Goal: Transaction & Acquisition: Download file/media

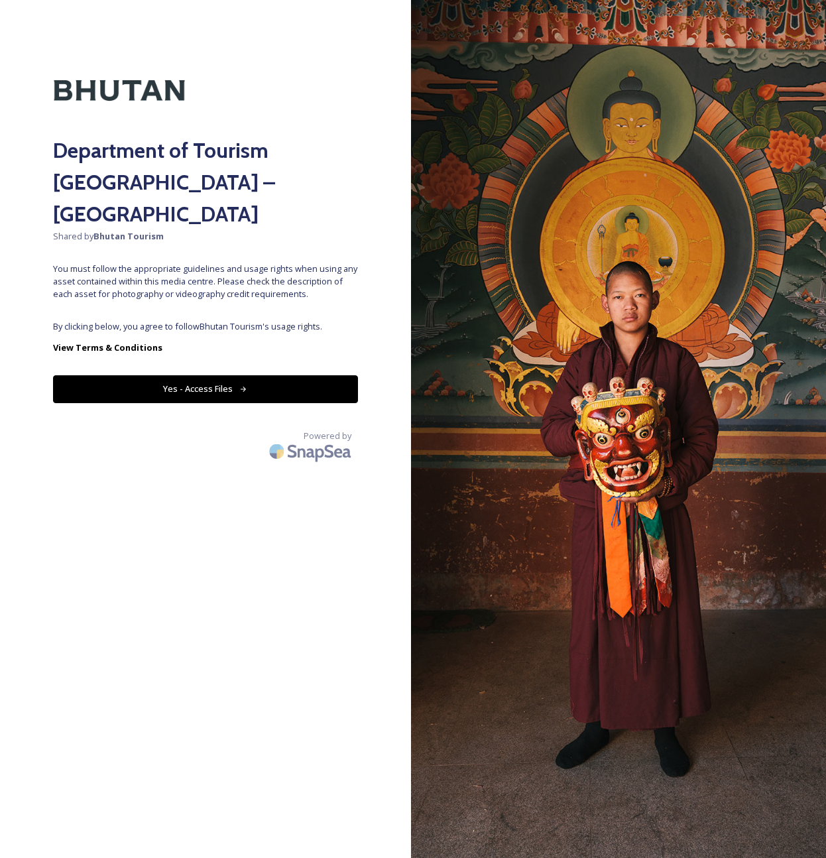
click at [239, 385] on icon at bounding box center [243, 389] width 9 height 9
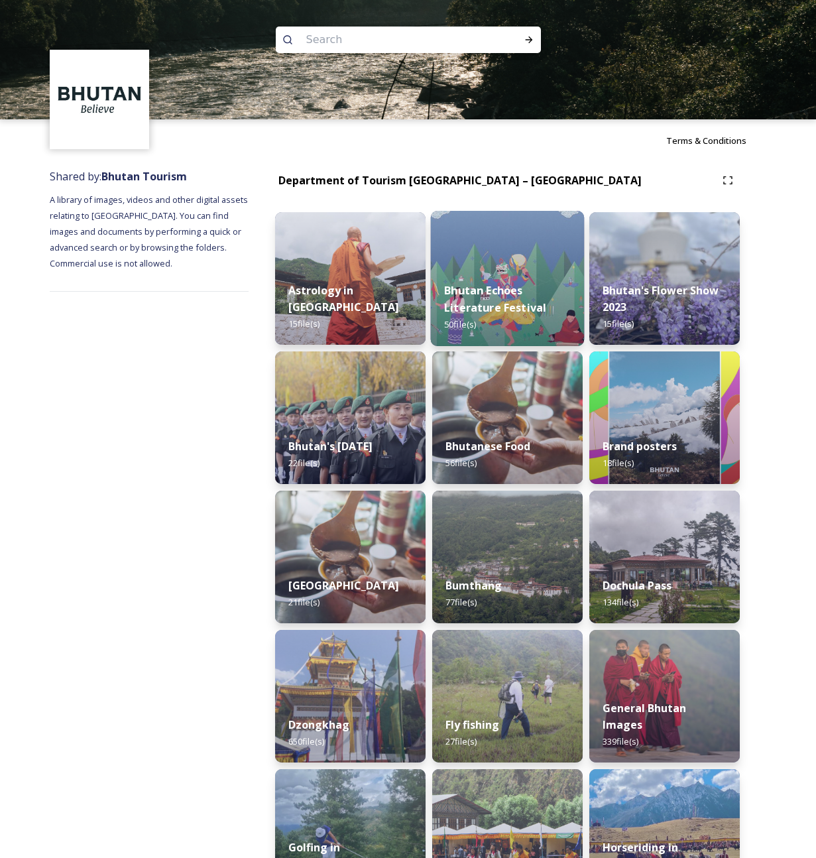
click at [517, 305] on strong "Bhutan Echoes Literature Festival" at bounding box center [495, 299] width 102 height 32
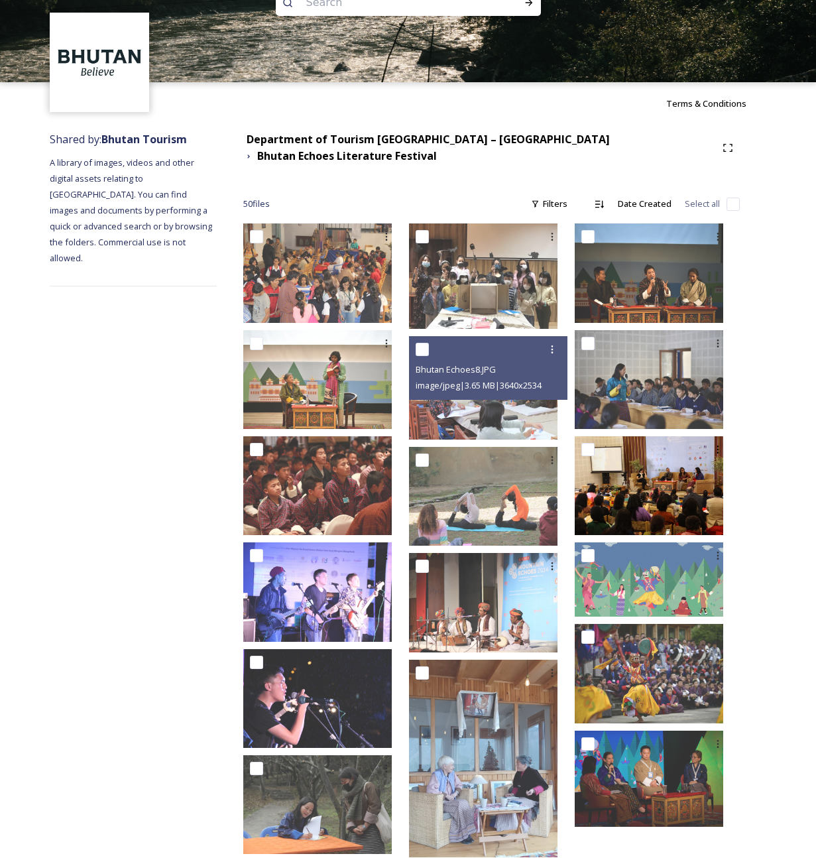
scroll to position [40, 0]
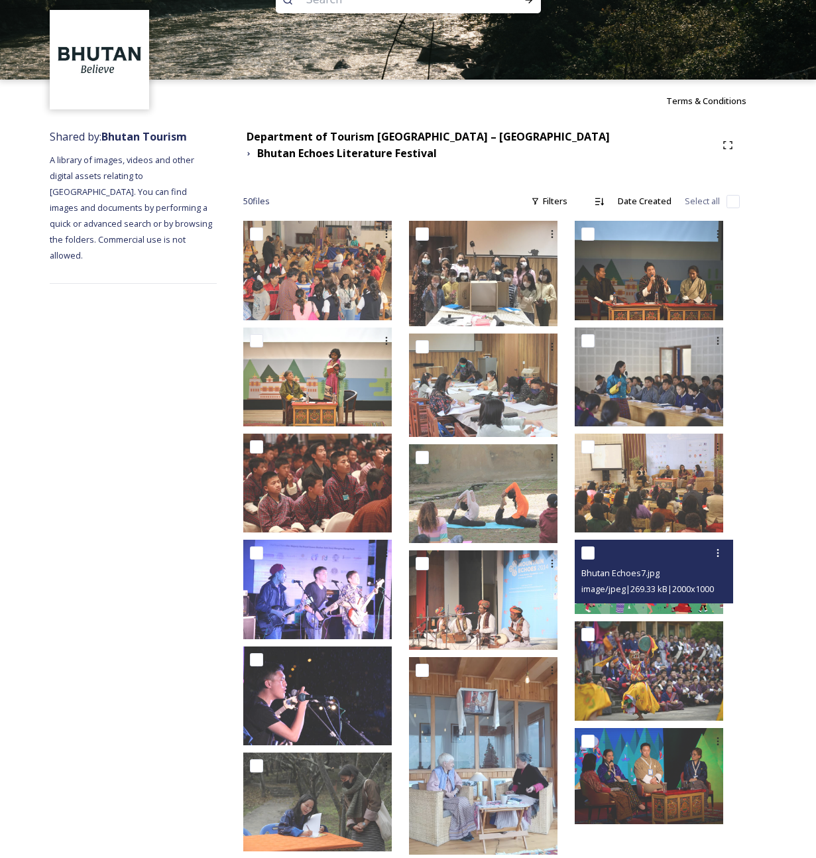
click at [682, 569] on div "Bhutan Echoes7.jpg" at bounding box center [656, 573] width 149 height 16
click at [665, 606] on img at bounding box center [649, 577] width 149 height 74
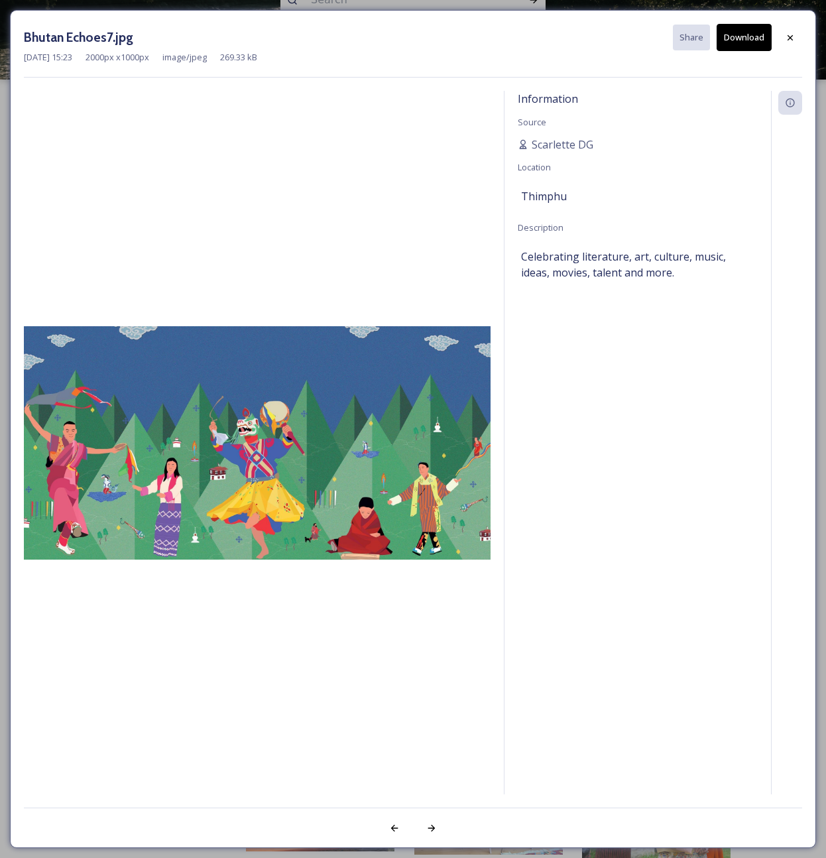
click at [243, 478] on img at bounding box center [257, 442] width 467 height 233
click at [739, 36] on button "Download" at bounding box center [744, 37] width 55 height 27
click at [793, 45] on div at bounding box center [791, 38] width 24 height 24
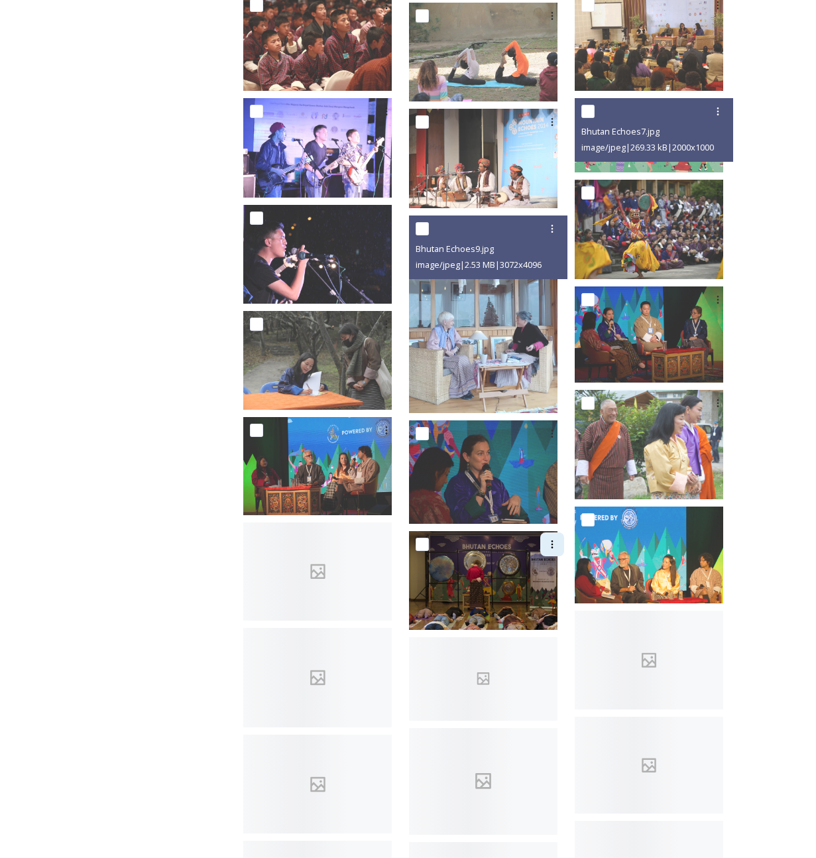
scroll to position [487, 0]
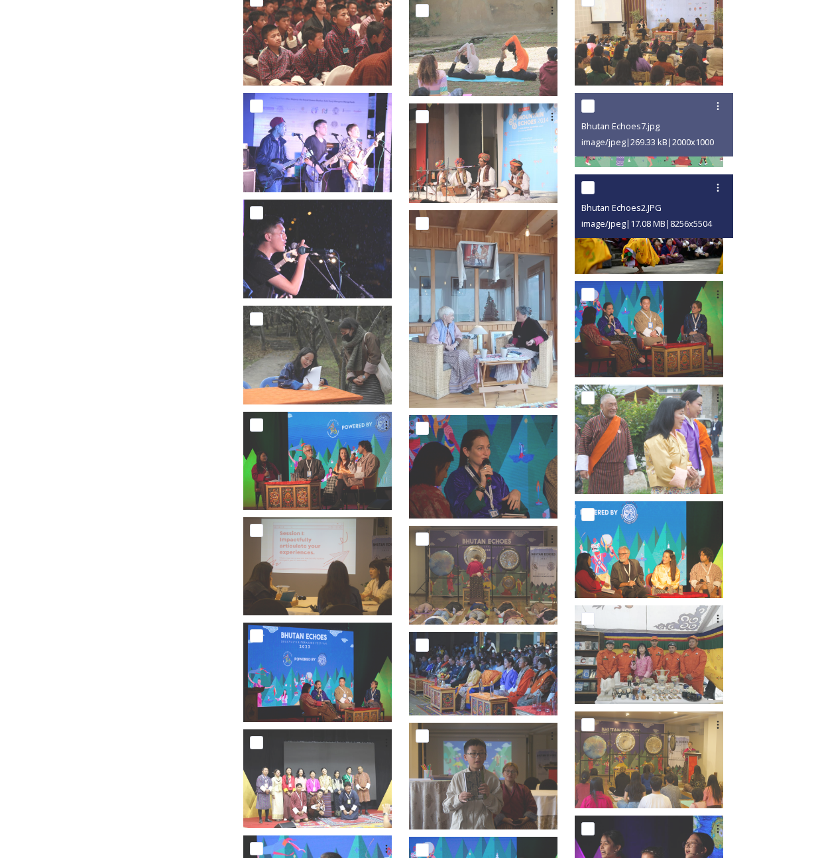
click at [678, 249] on img at bounding box center [649, 223] width 149 height 99
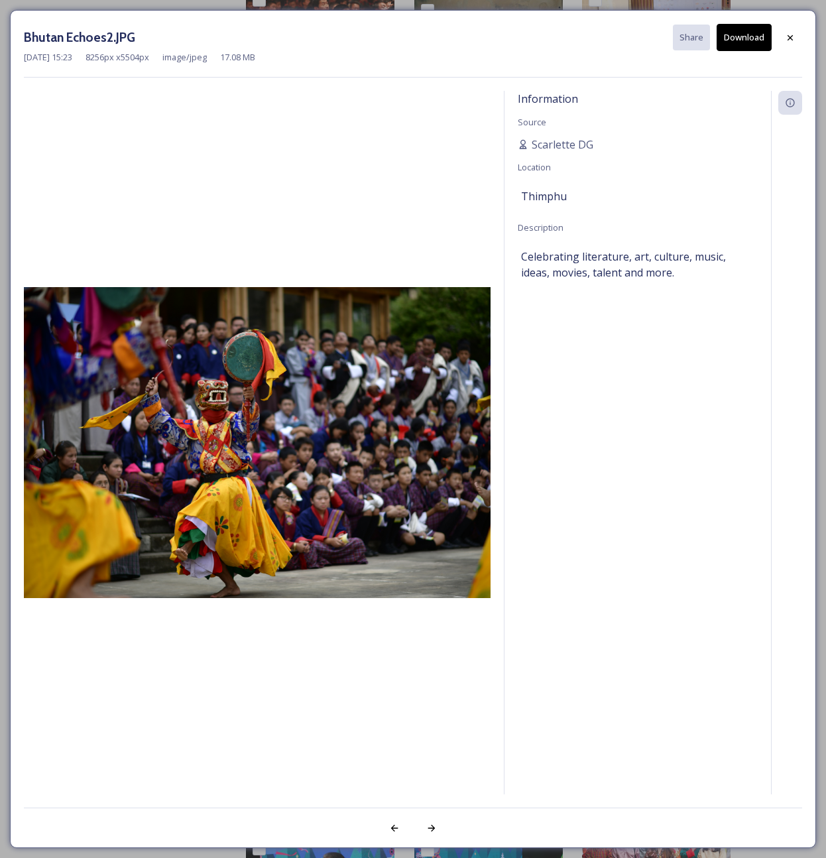
click at [743, 42] on button "Download" at bounding box center [744, 37] width 55 height 27
click at [789, 40] on icon at bounding box center [790, 37] width 11 height 11
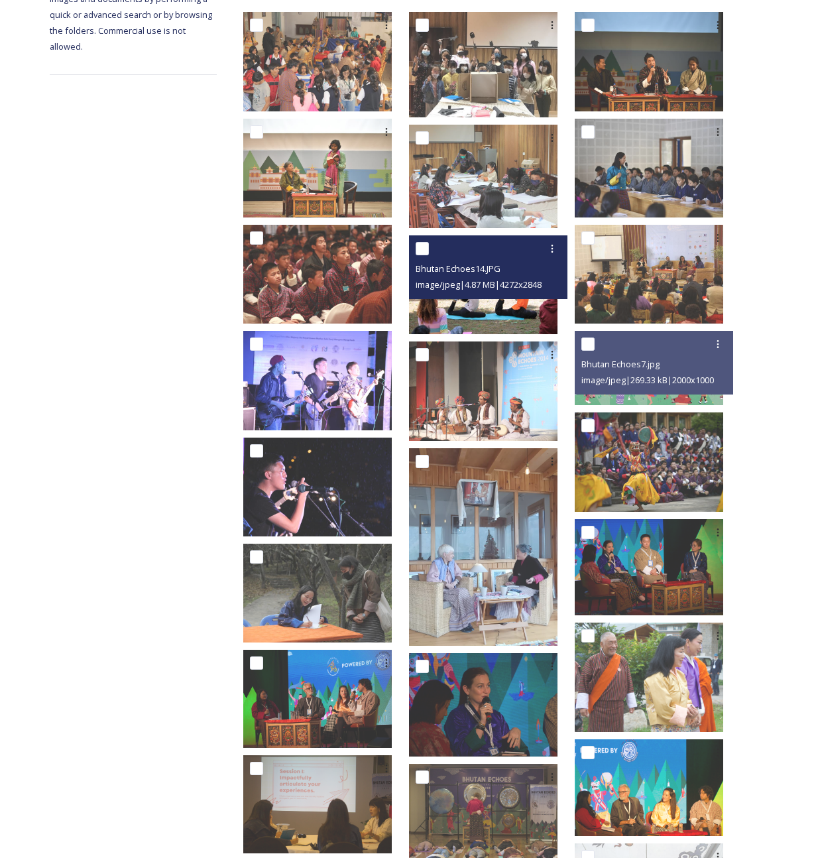
scroll to position [100, 0]
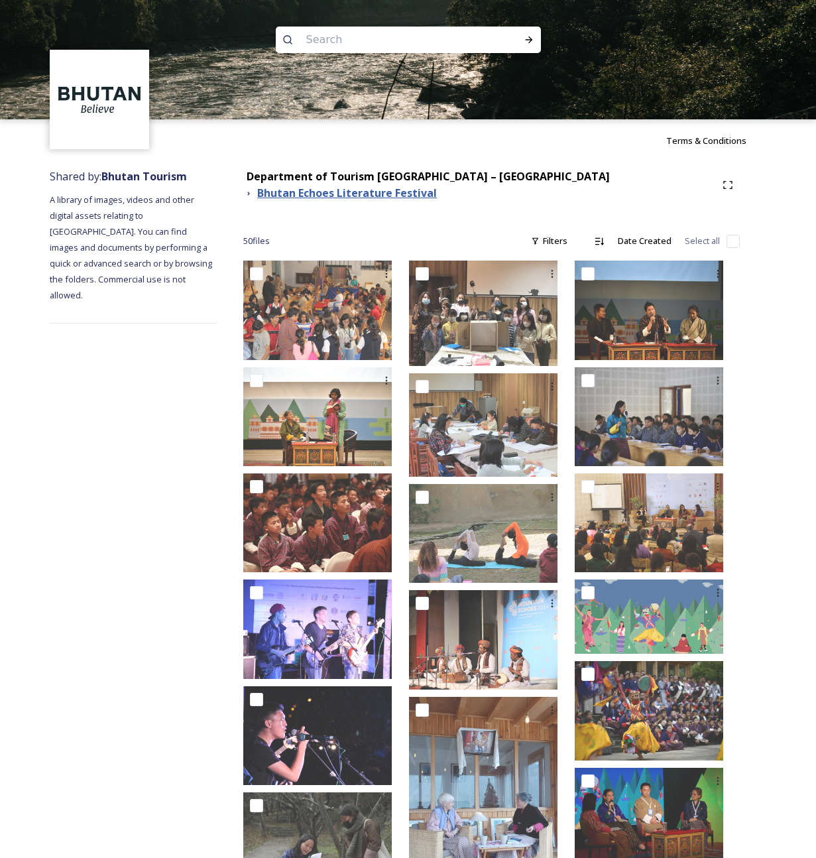
click at [379, 197] on strong "Bhutan Echoes Literature Festival" at bounding box center [347, 193] width 180 height 15
click at [449, 181] on strong "Department of Tourism [GEOGRAPHIC_DATA] – [GEOGRAPHIC_DATA]" at bounding box center [428, 176] width 363 height 15
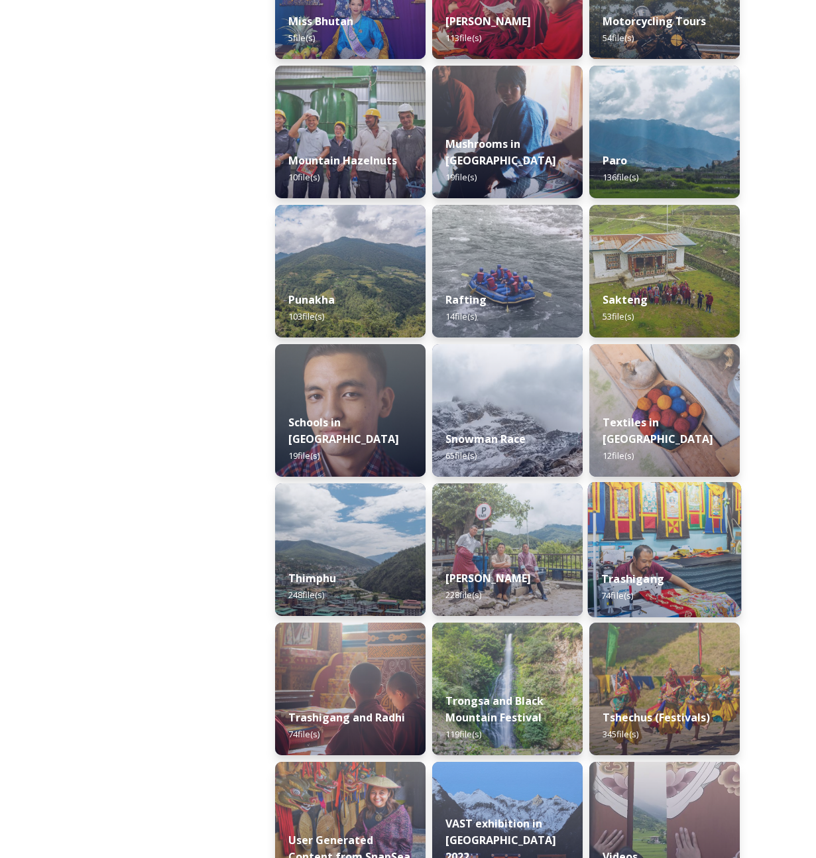
scroll to position [1122, 0]
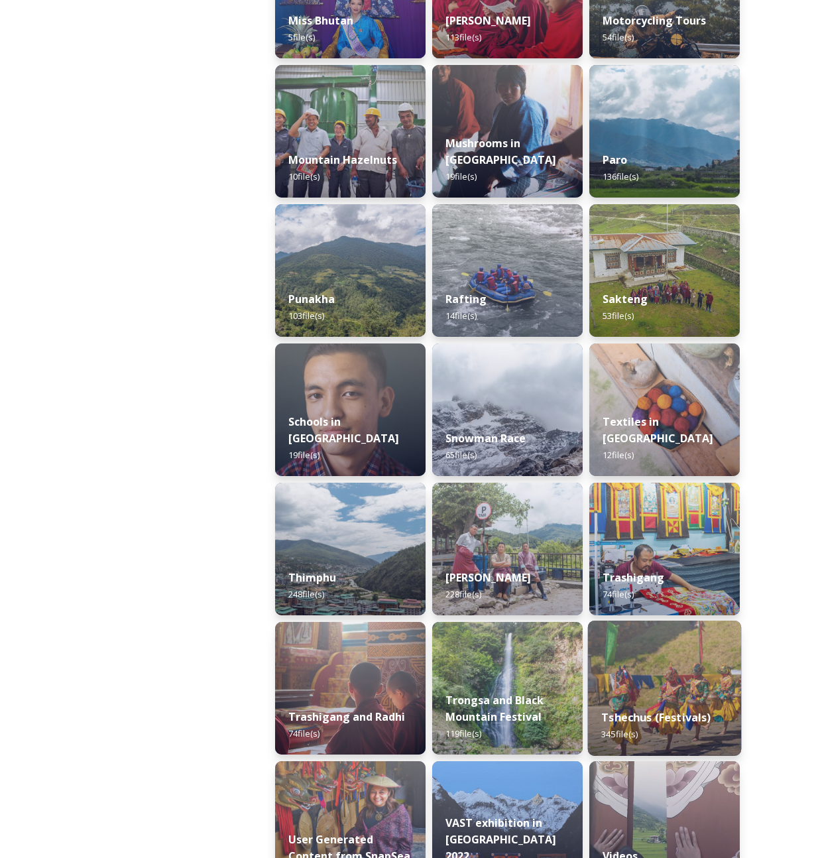
click at [647, 680] on img at bounding box center [665, 688] width 154 height 135
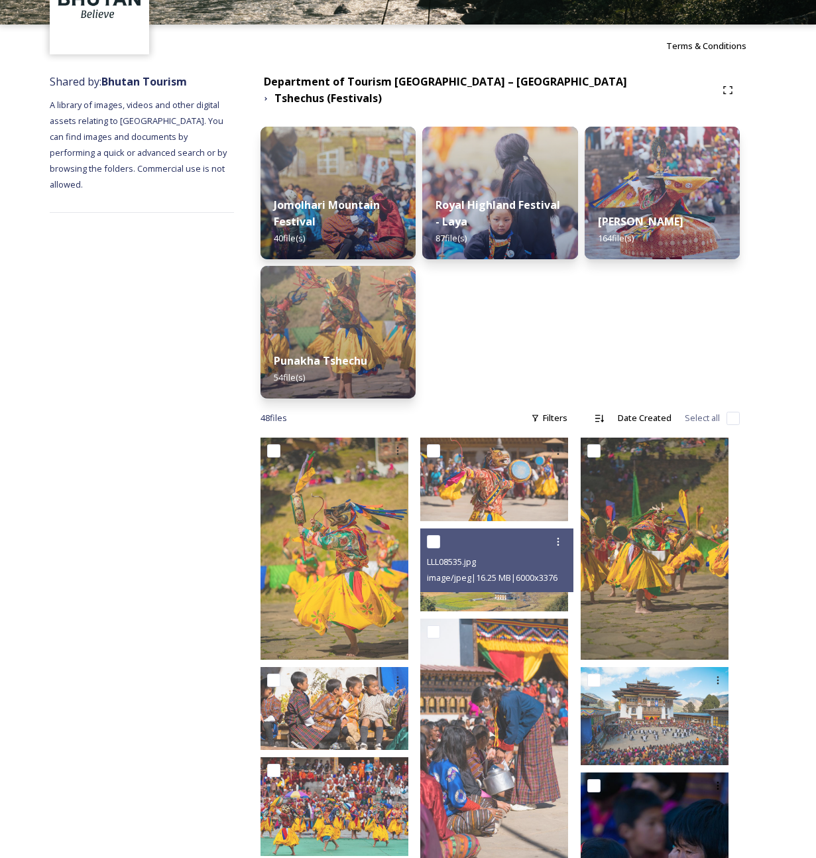
scroll to position [96, 0]
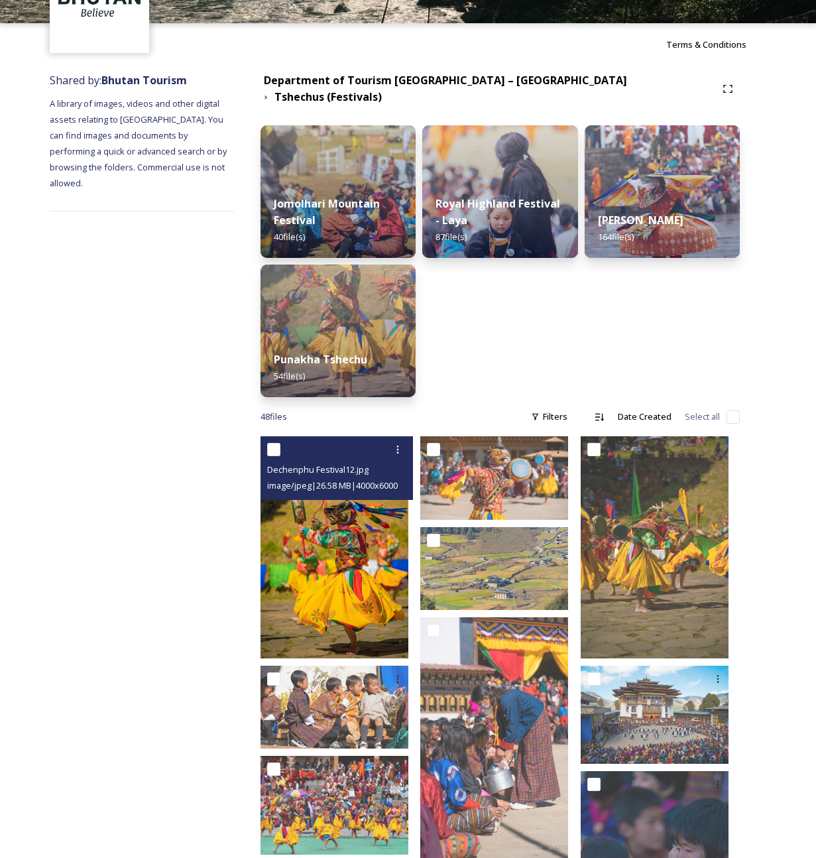
click at [337, 588] on img at bounding box center [335, 547] width 148 height 222
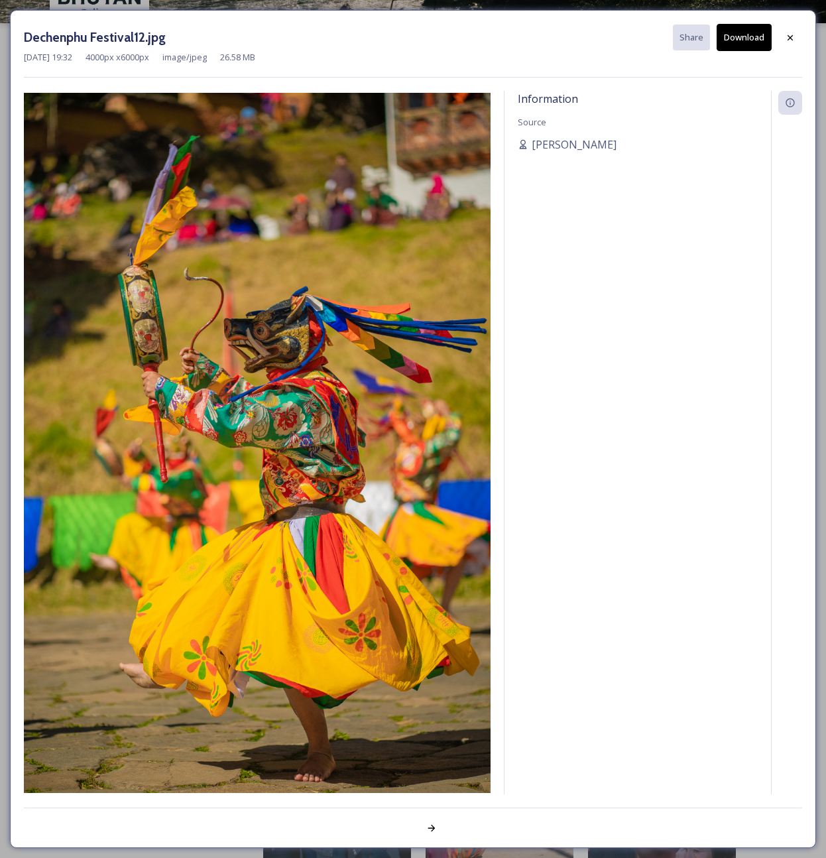
click at [752, 40] on button "Download" at bounding box center [744, 37] width 55 height 27
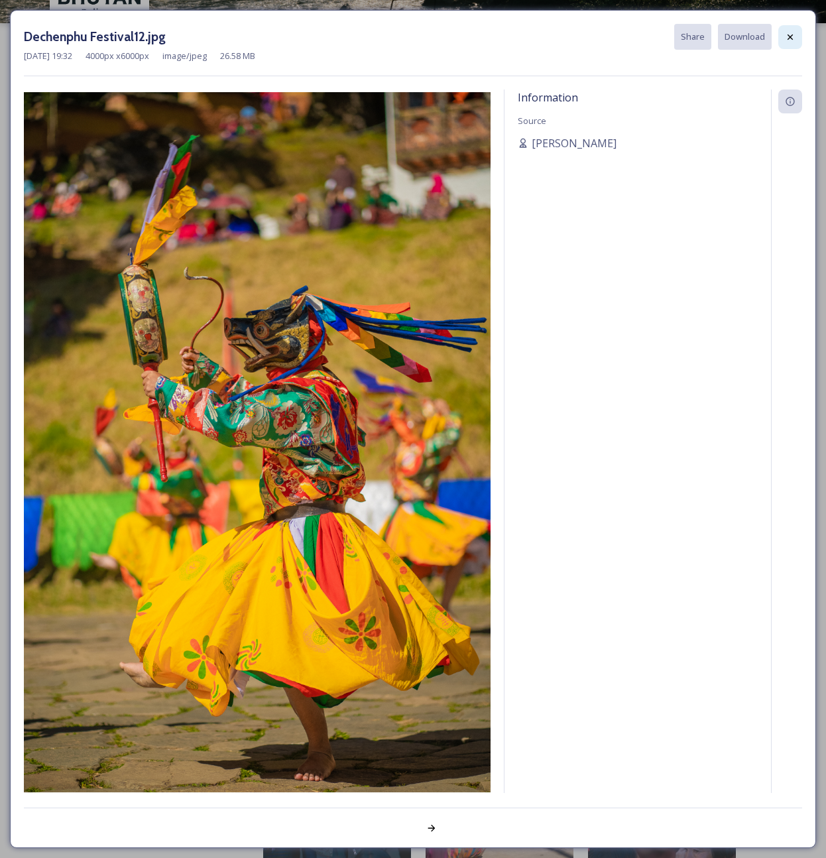
click at [791, 37] on icon at bounding box center [790, 36] width 5 height 5
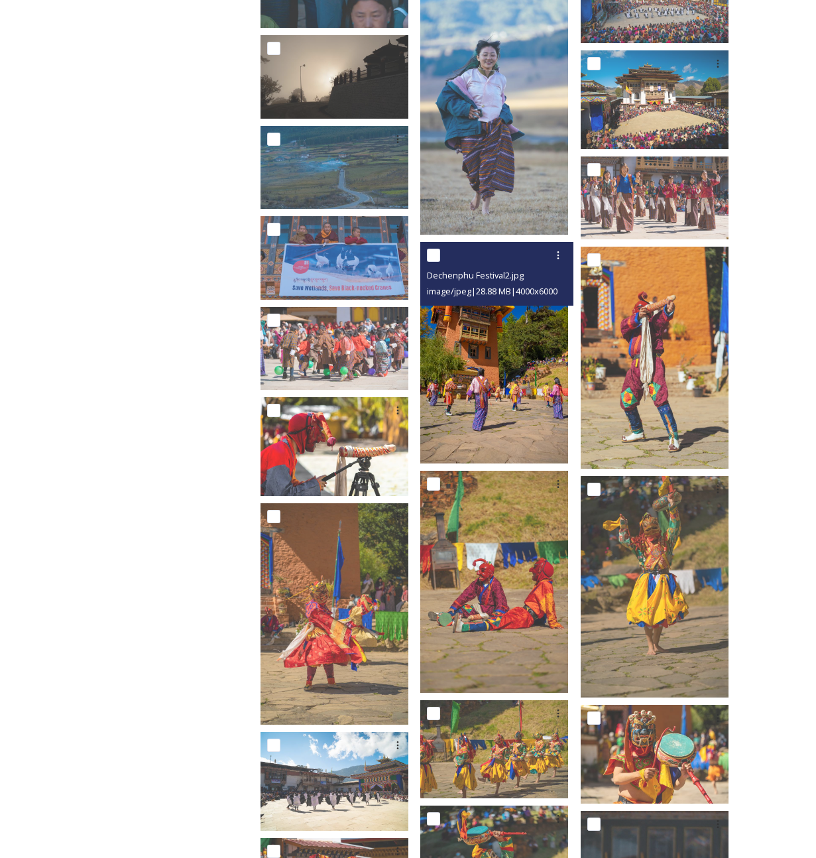
scroll to position [1335, 0]
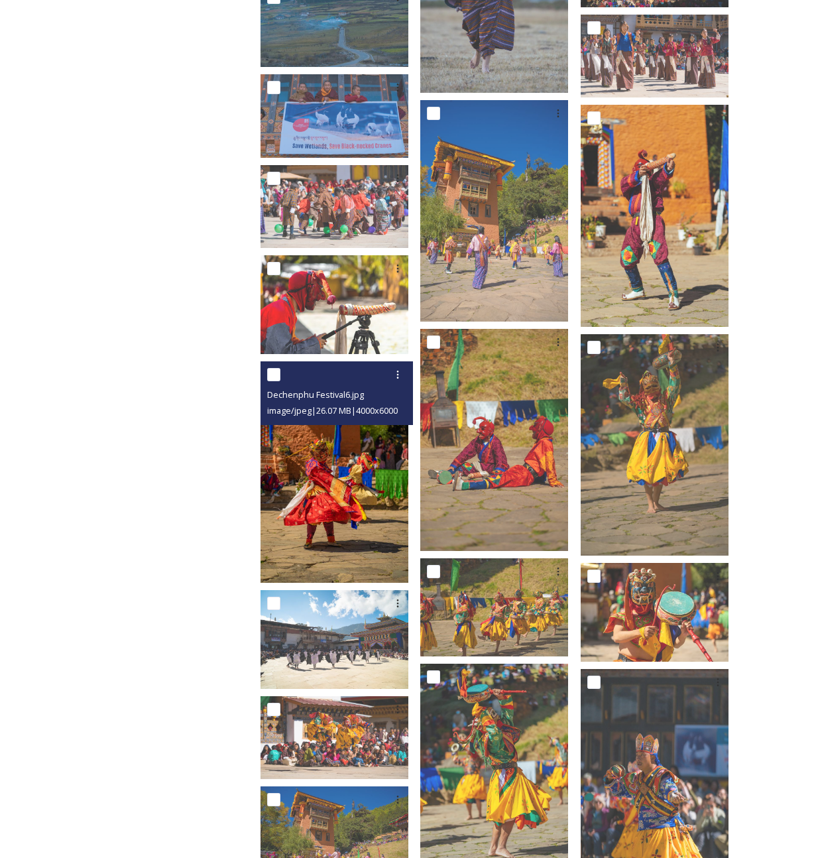
click at [336, 485] on img at bounding box center [335, 472] width 148 height 222
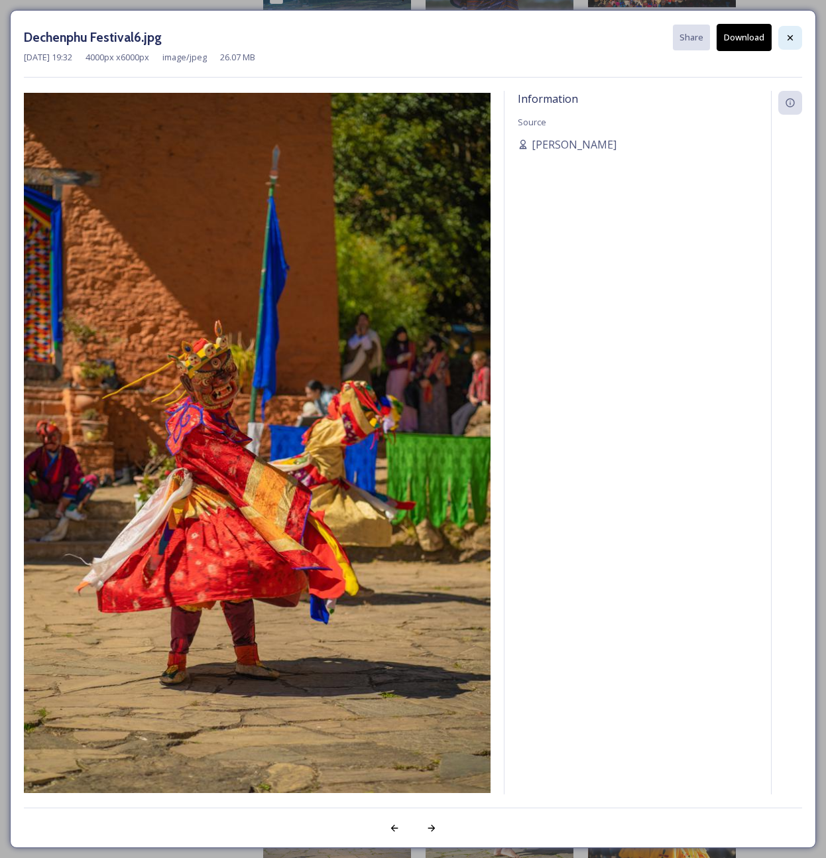
click at [790, 36] on icon at bounding box center [790, 37] width 11 height 11
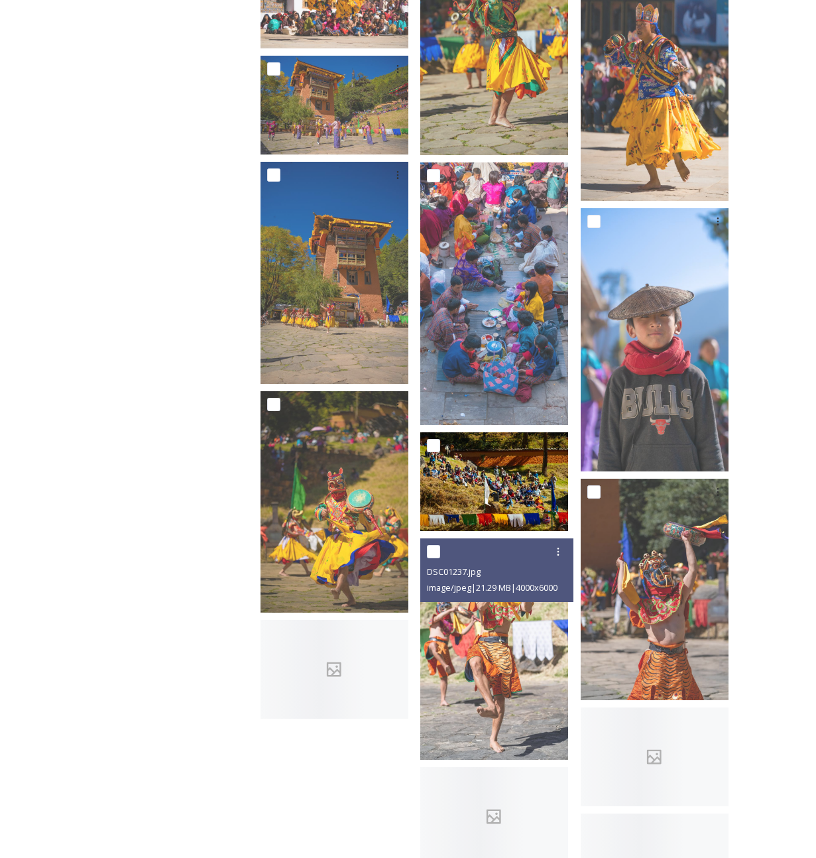
scroll to position [2245, 0]
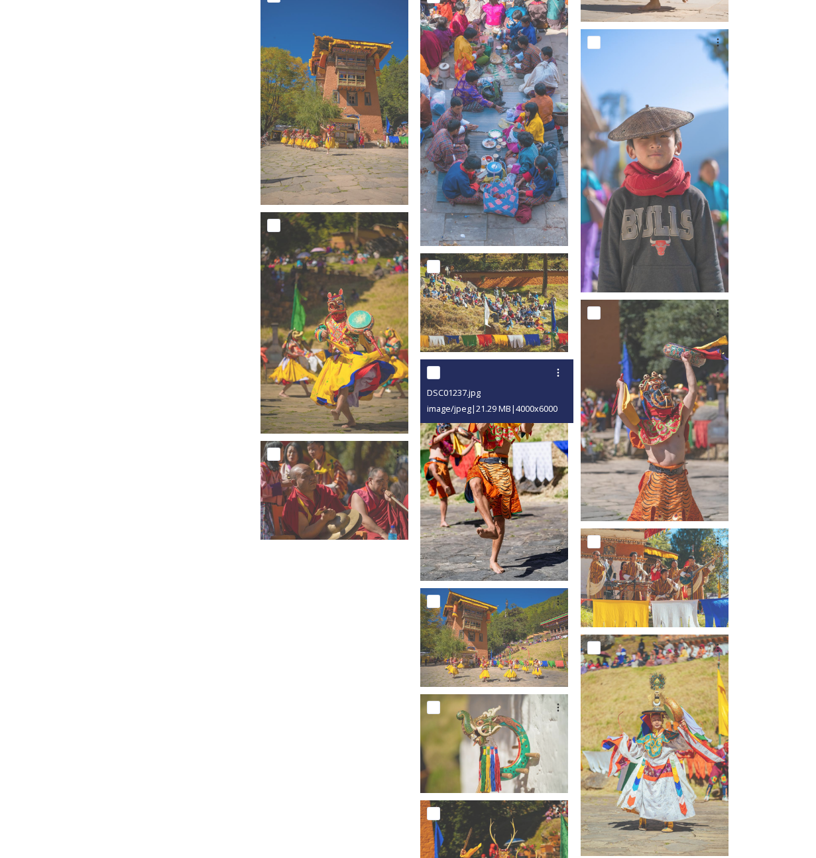
click at [533, 474] on img at bounding box center [494, 470] width 148 height 222
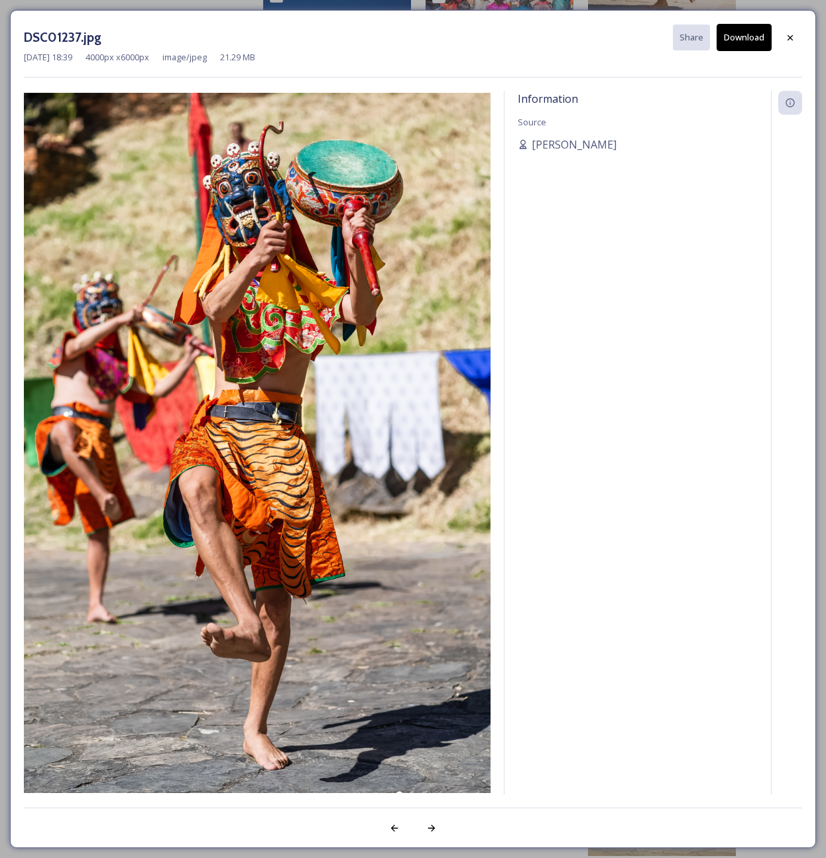
click at [749, 44] on button "Download" at bounding box center [744, 37] width 55 height 27
click at [788, 32] on icon at bounding box center [790, 37] width 11 height 11
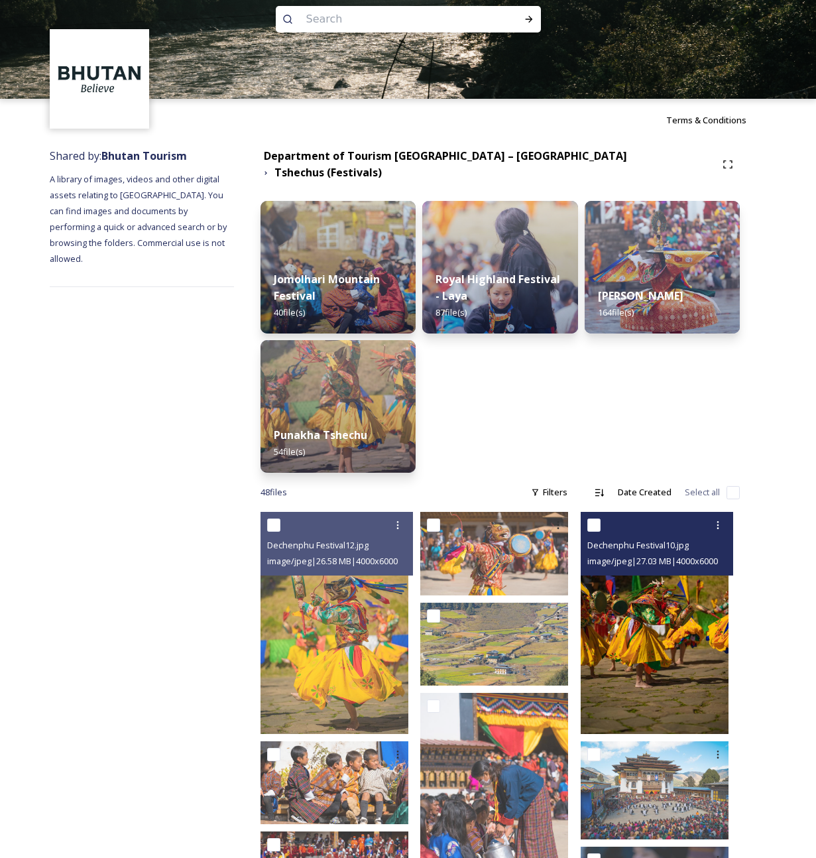
scroll to position [0, 0]
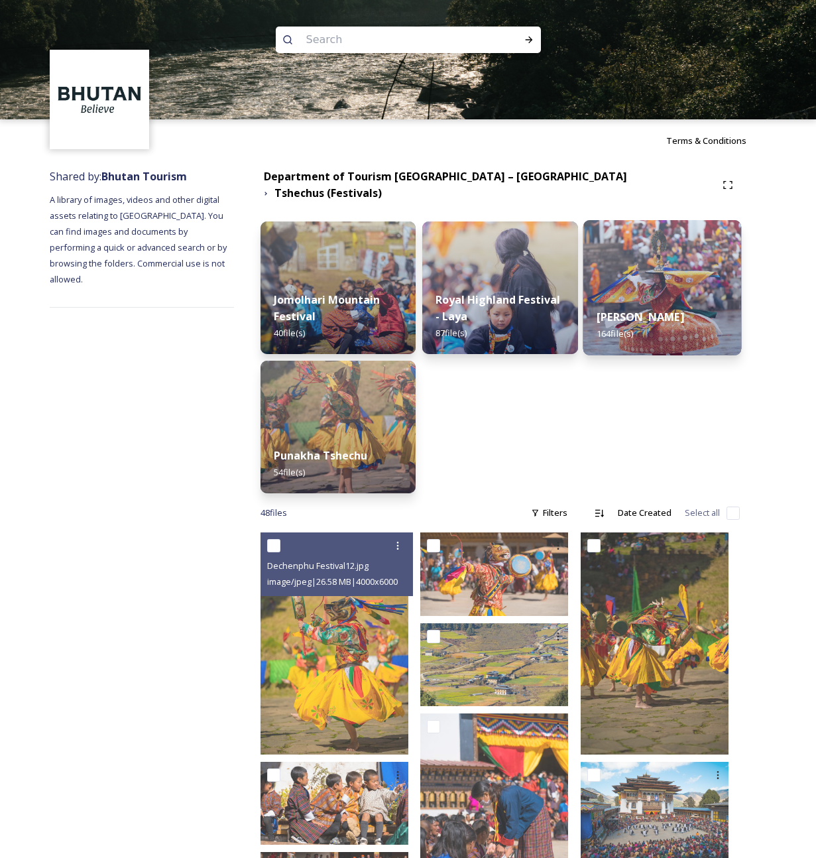
click at [685, 295] on div "Thimphu Tshechu 164 file(s)" at bounding box center [662, 325] width 159 height 60
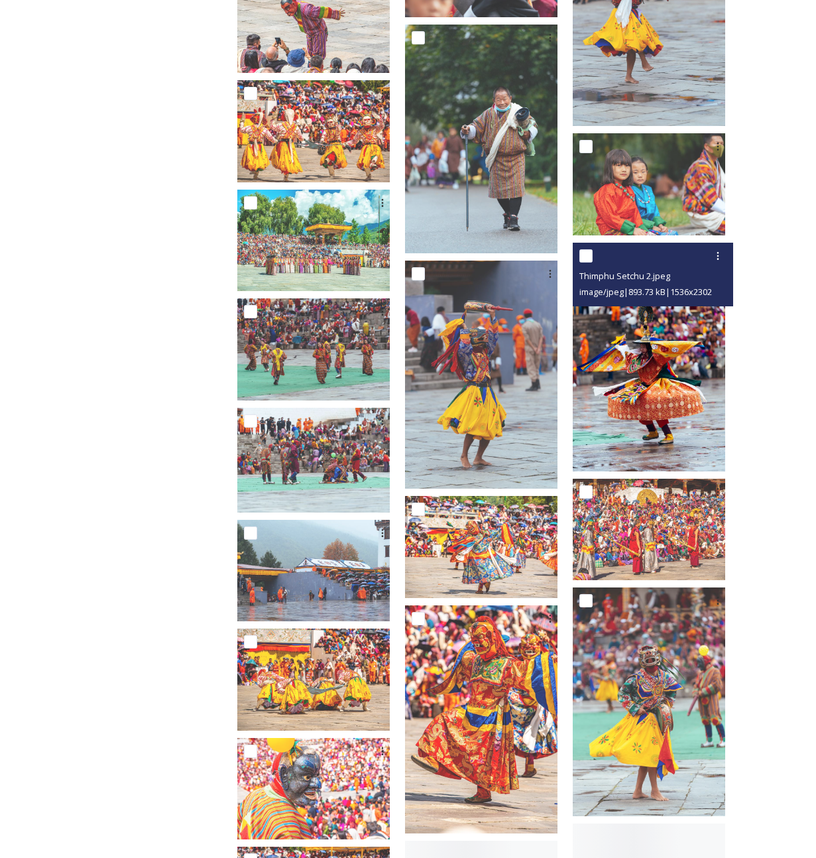
scroll to position [1189, 0]
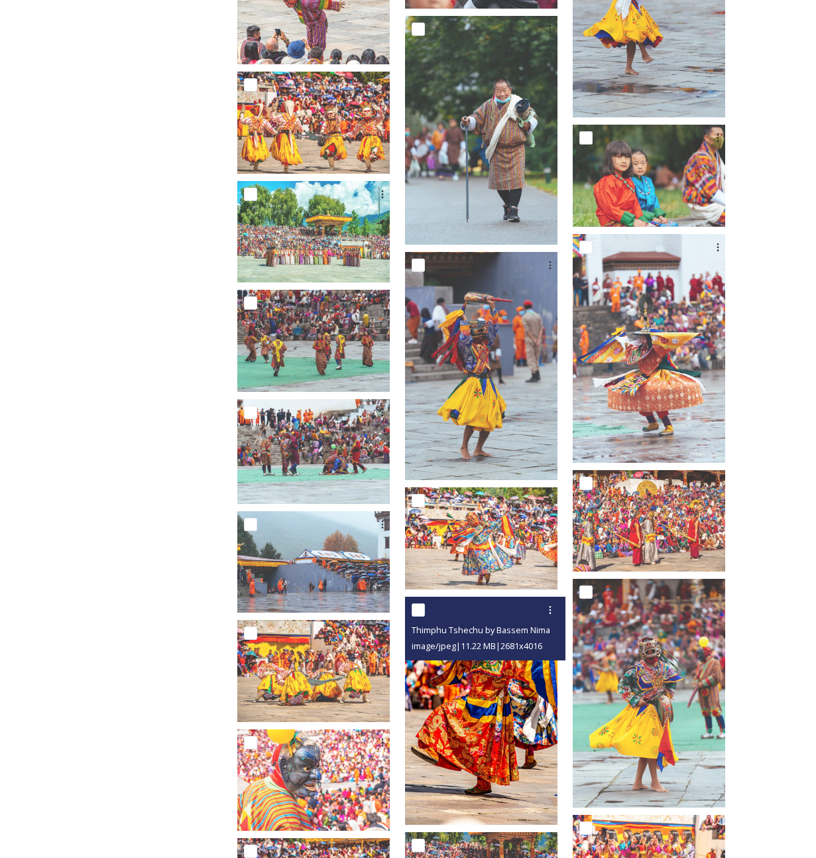
click at [516, 679] on img at bounding box center [481, 711] width 153 height 228
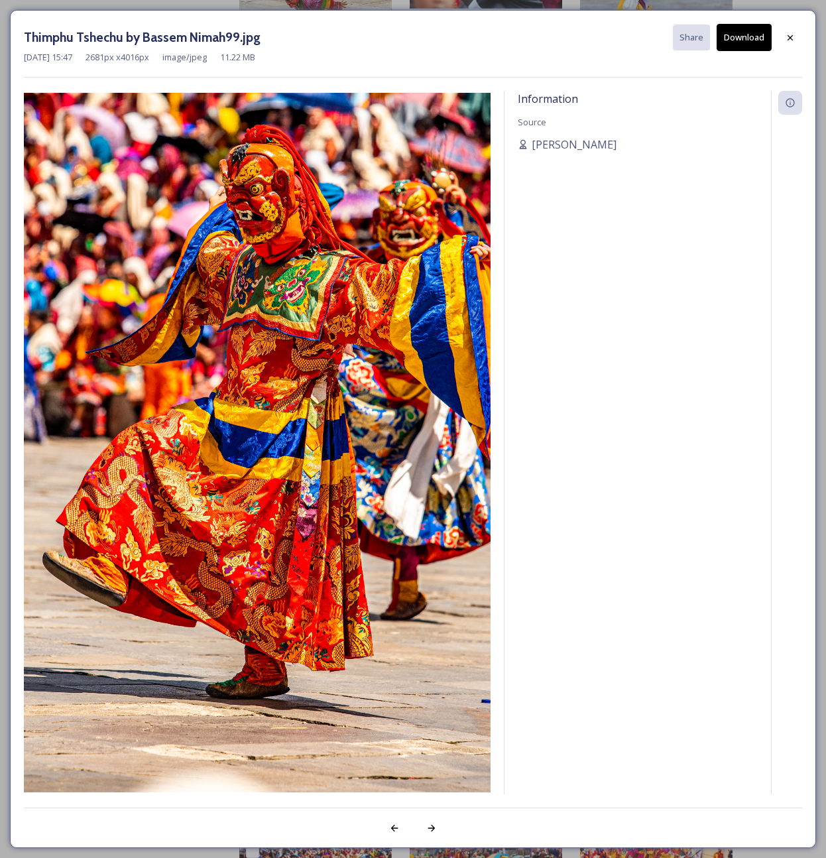
click at [751, 38] on button "Download" at bounding box center [744, 37] width 55 height 27
click at [791, 35] on icon at bounding box center [790, 37] width 11 height 11
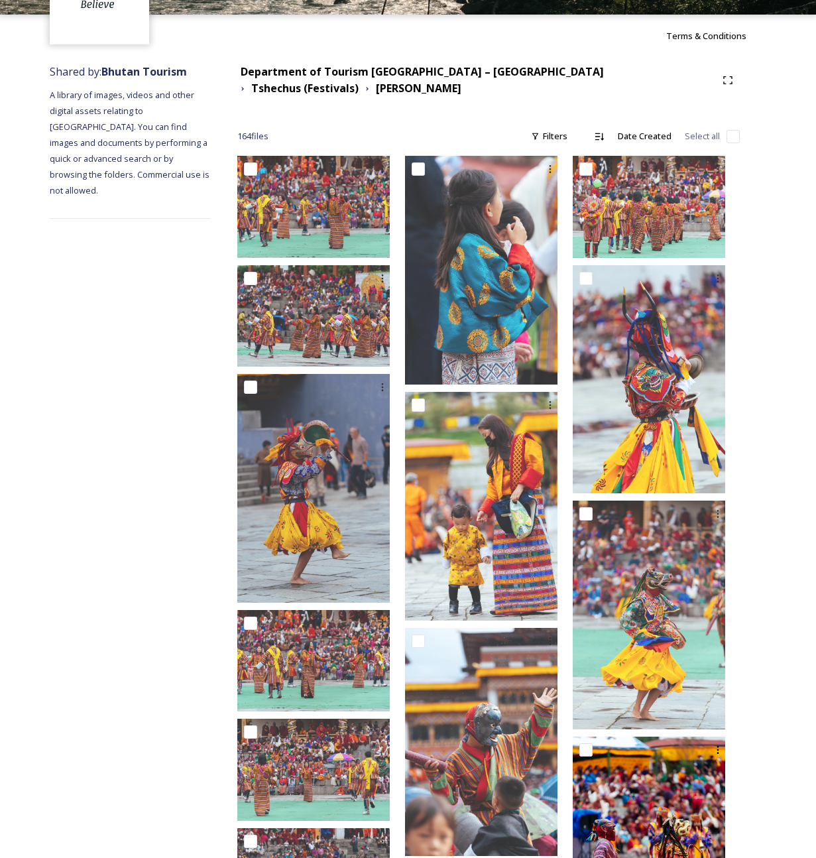
scroll to position [95, 0]
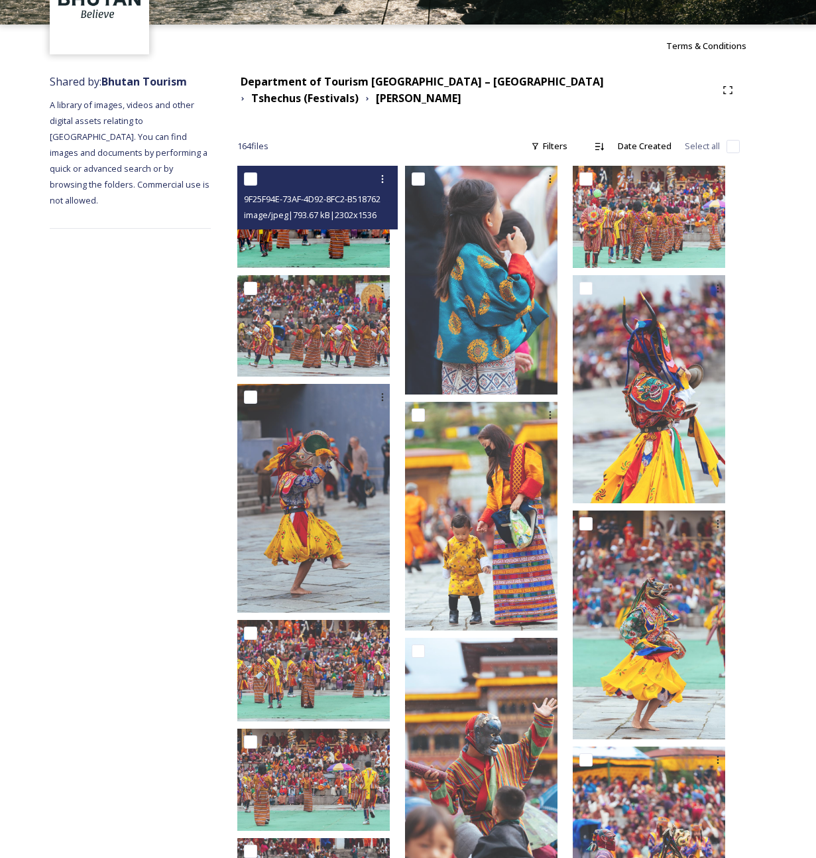
click at [355, 243] on img at bounding box center [313, 216] width 153 height 101
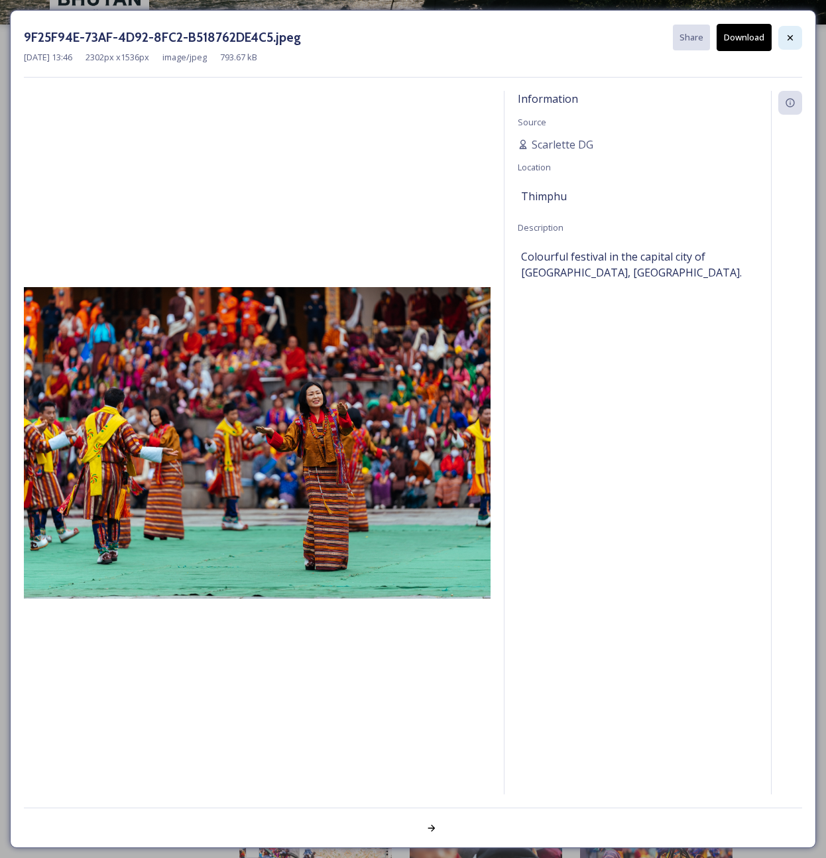
click at [791, 42] on icon at bounding box center [790, 37] width 11 height 11
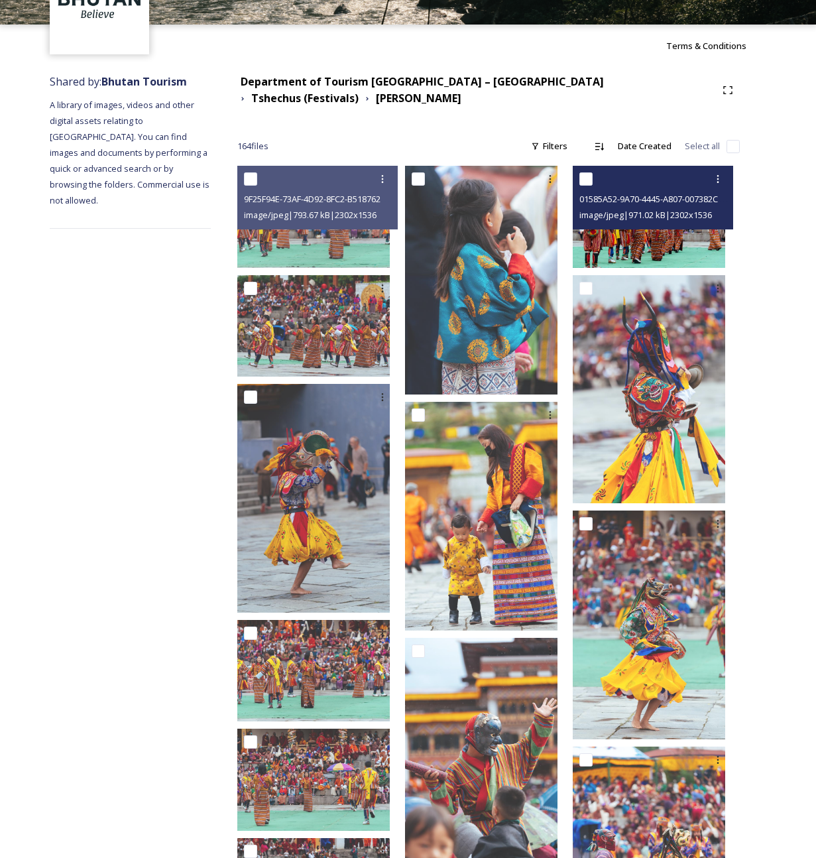
click at [661, 245] on img at bounding box center [649, 216] width 153 height 101
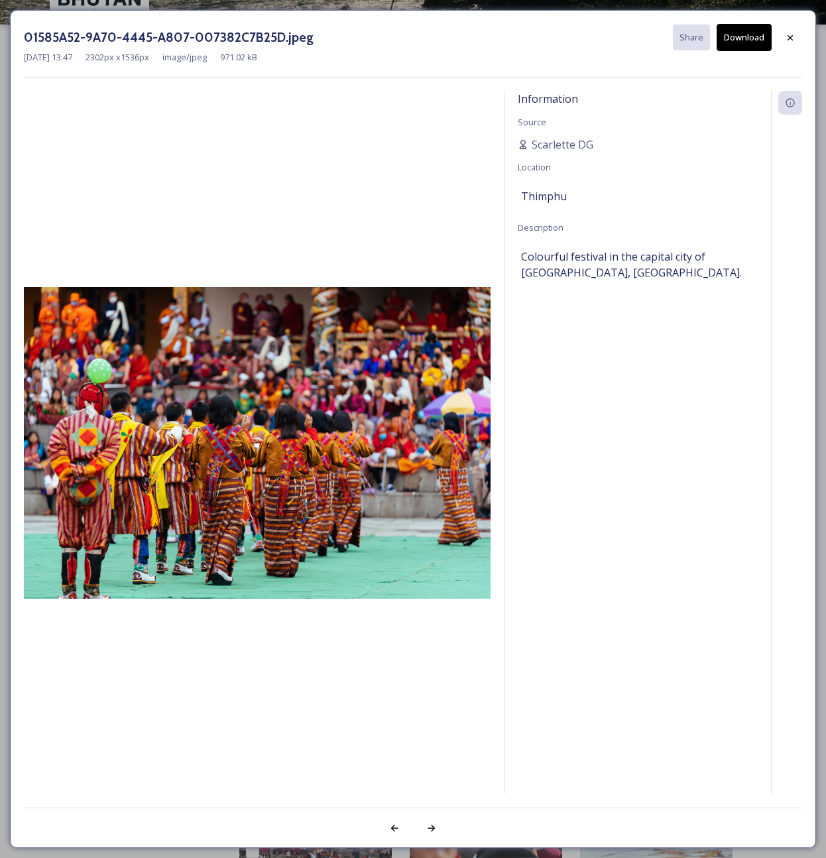
click at [742, 44] on button "Download" at bounding box center [744, 37] width 55 height 27
click at [795, 39] on icon at bounding box center [790, 37] width 11 height 11
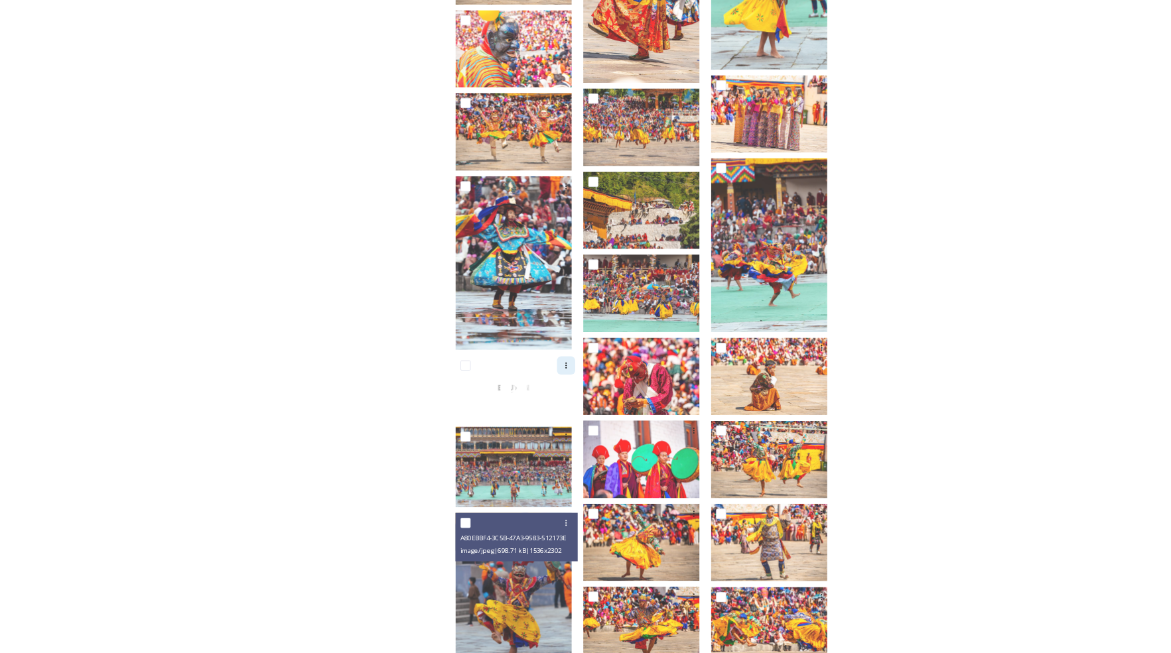
scroll to position [2108, 0]
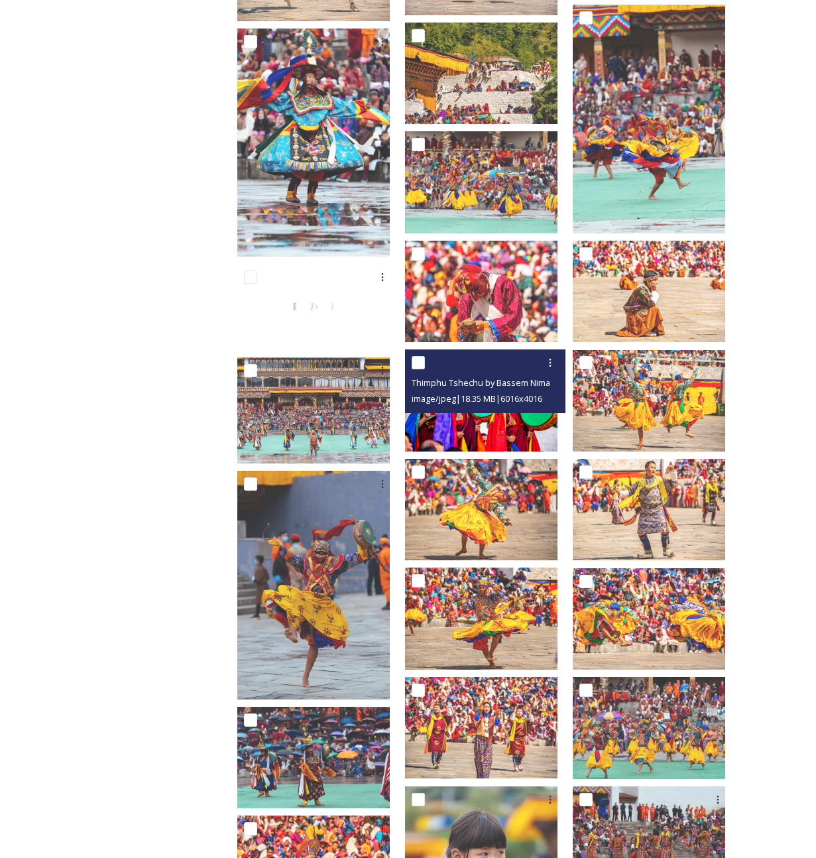
click at [478, 405] on div "Thimphu Tshechu by Bassem Nimah24.jpg image/jpeg | 18.35 MB | 6016 x 4016" at bounding box center [485, 382] width 161 height 64
click at [492, 432] on img at bounding box center [481, 400] width 153 height 101
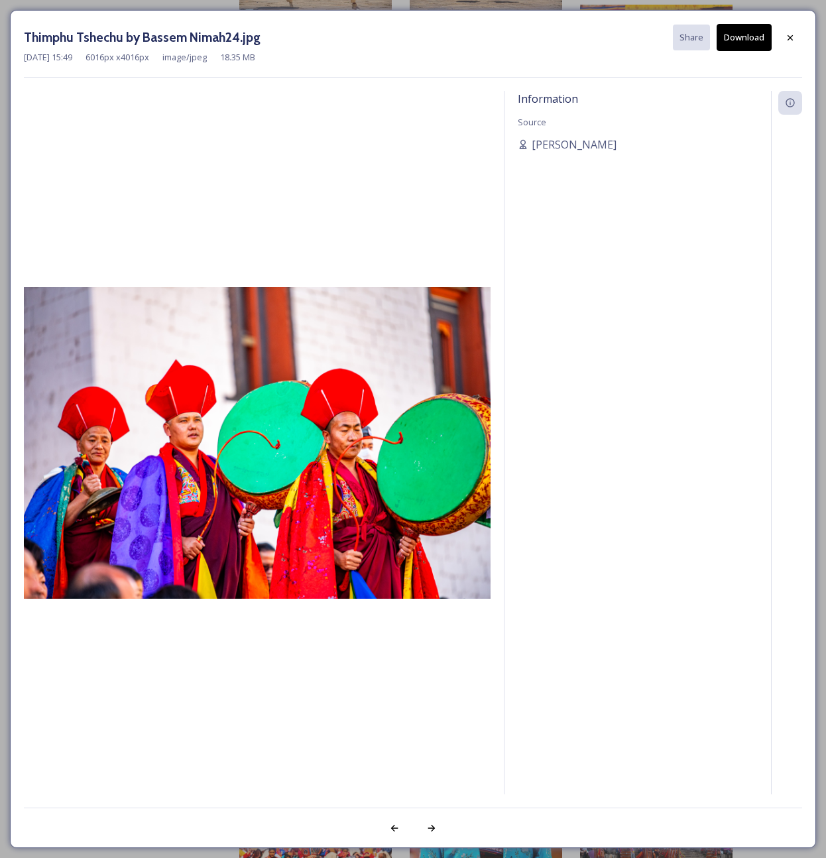
click at [765, 42] on button "Download" at bounding box center [744, 37] width 55 height 27
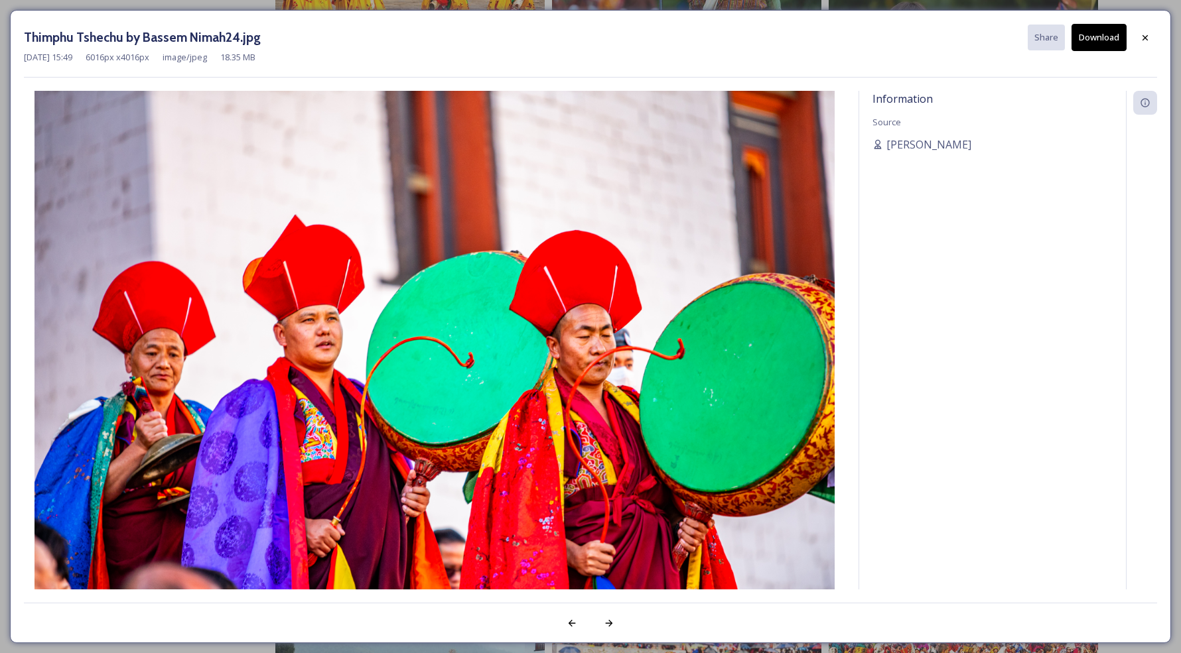
click at [826, 36] on icon at bounding box center [1144, 37] width 11 height 11
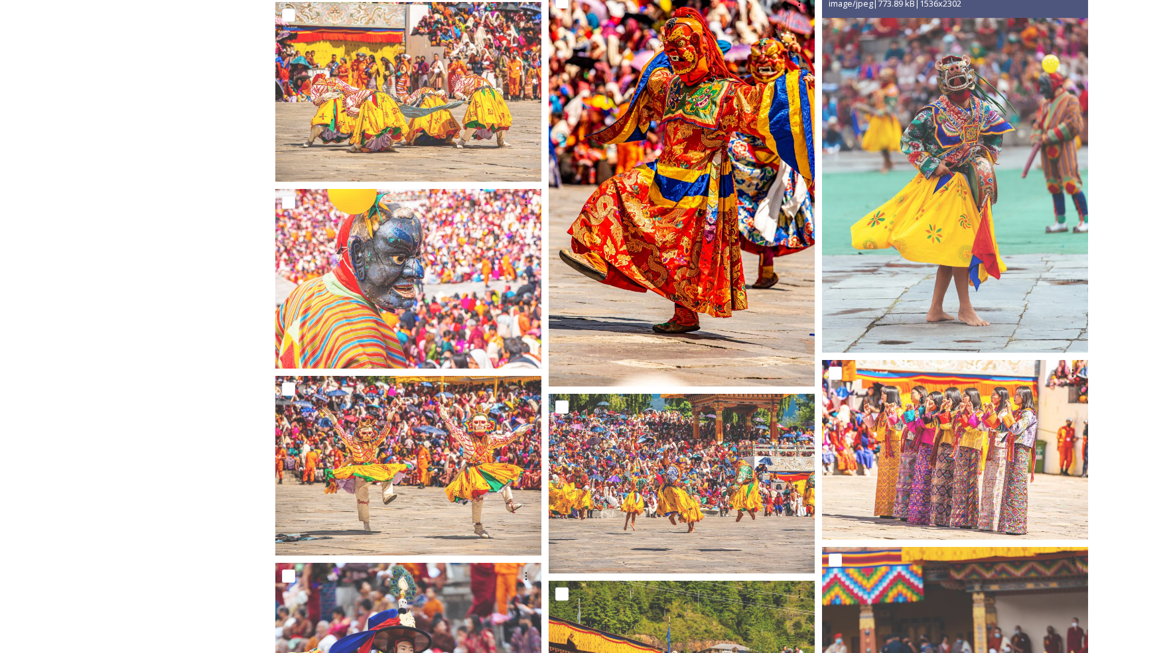
scroll to position [2889, 0]
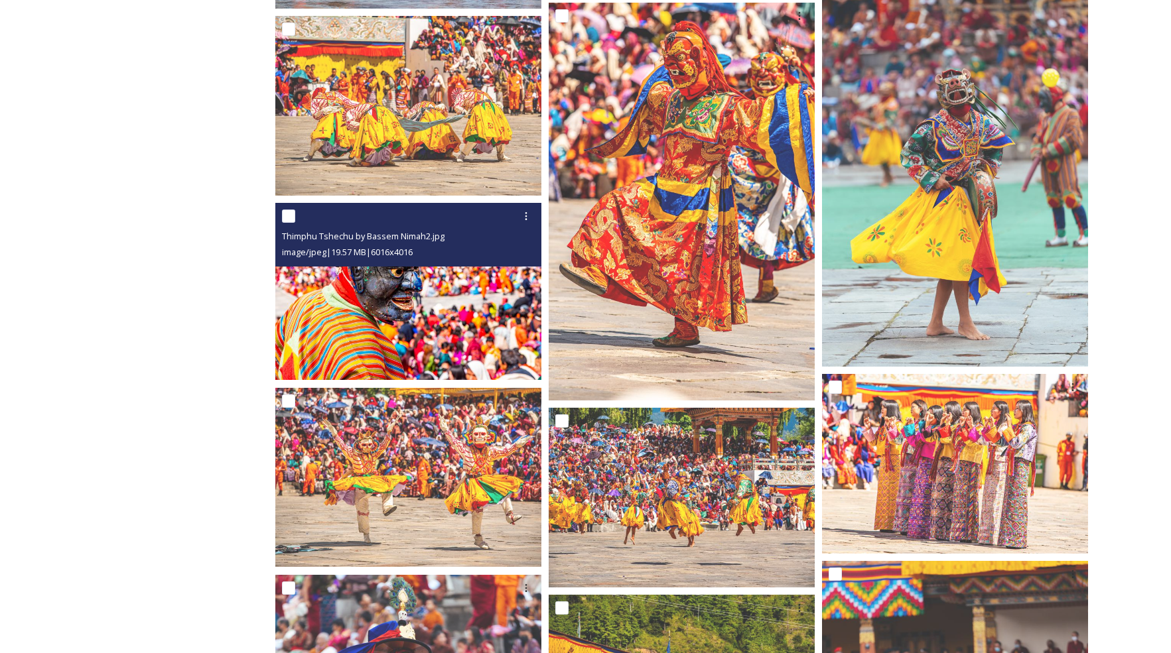
click at [408, 332] on img at bounding box center [408, 292] width 266 height 178
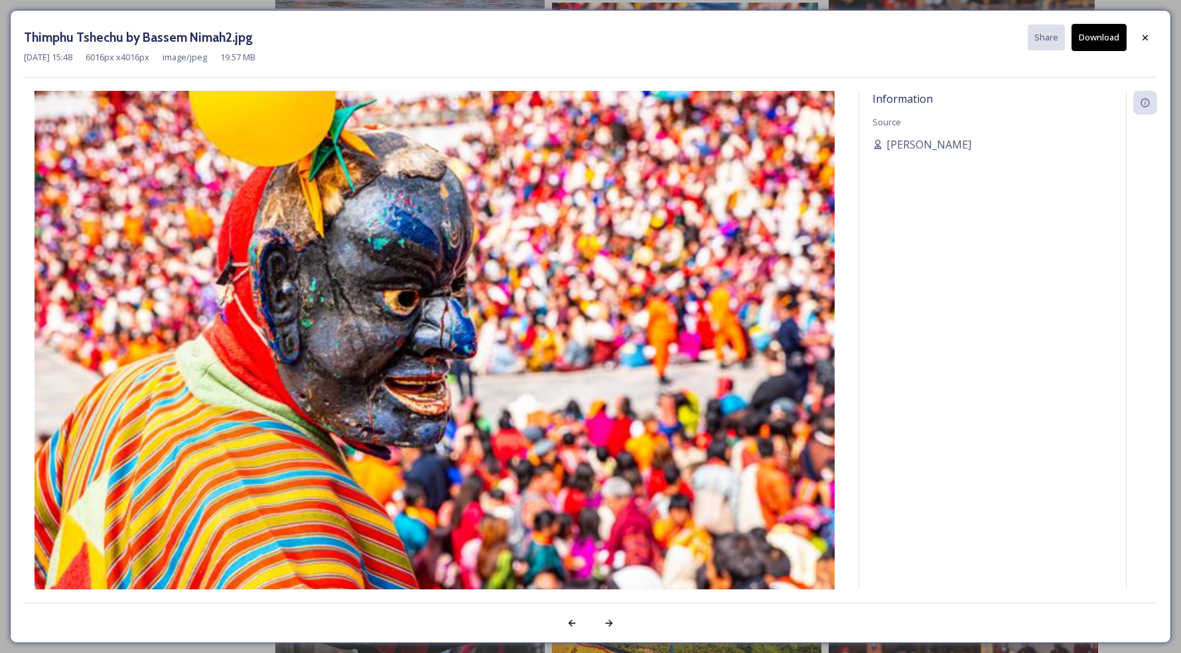
click at [826, 31] on button "Download" at bounding box center [1098, 37] width 55 height 27
click at [826, 38] on icon at bounding box center [1144, 36] width 5 height 5
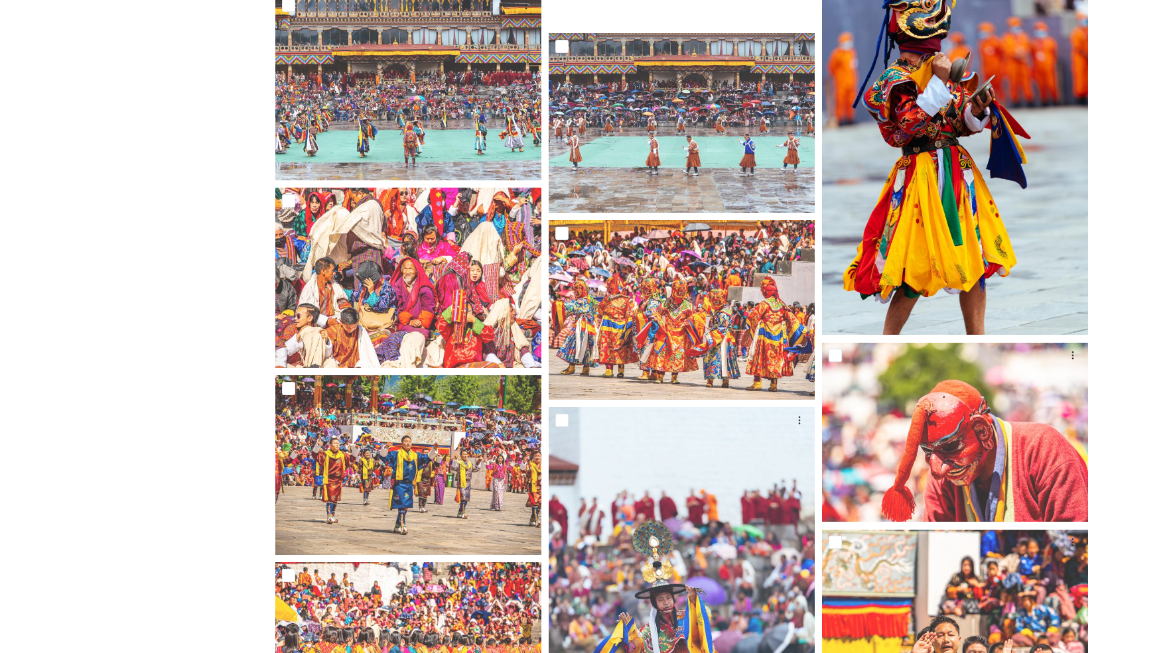
scroll to position [5623, 0]
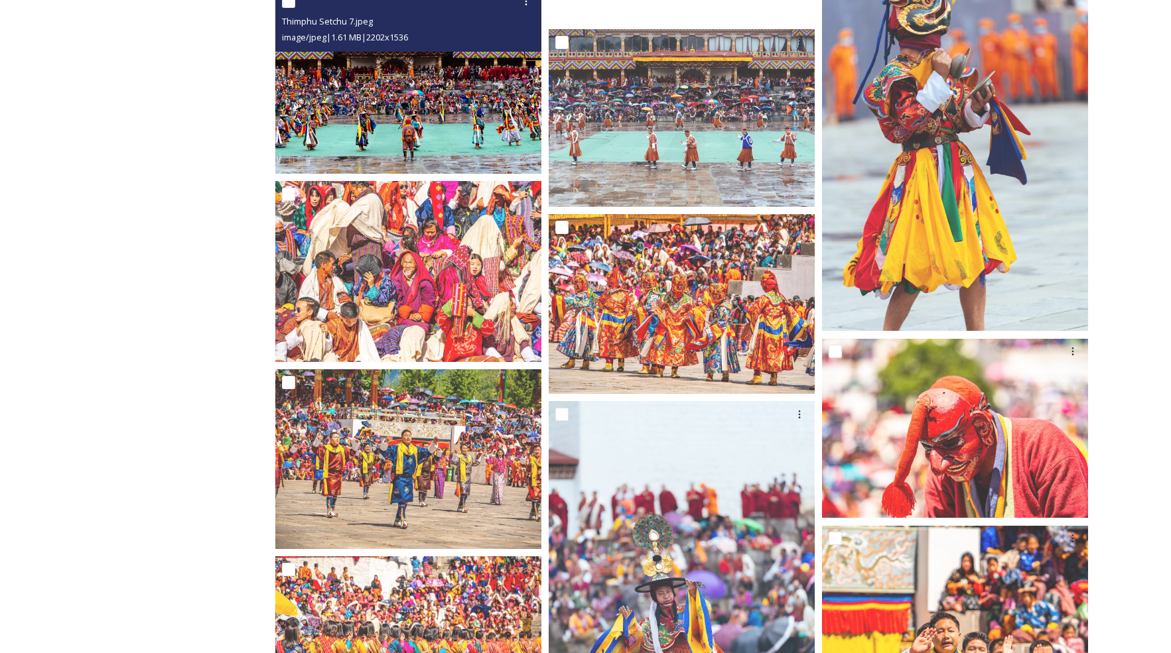
click at [452, 131] on img at bounding box center [408, 82] width 266 height 186
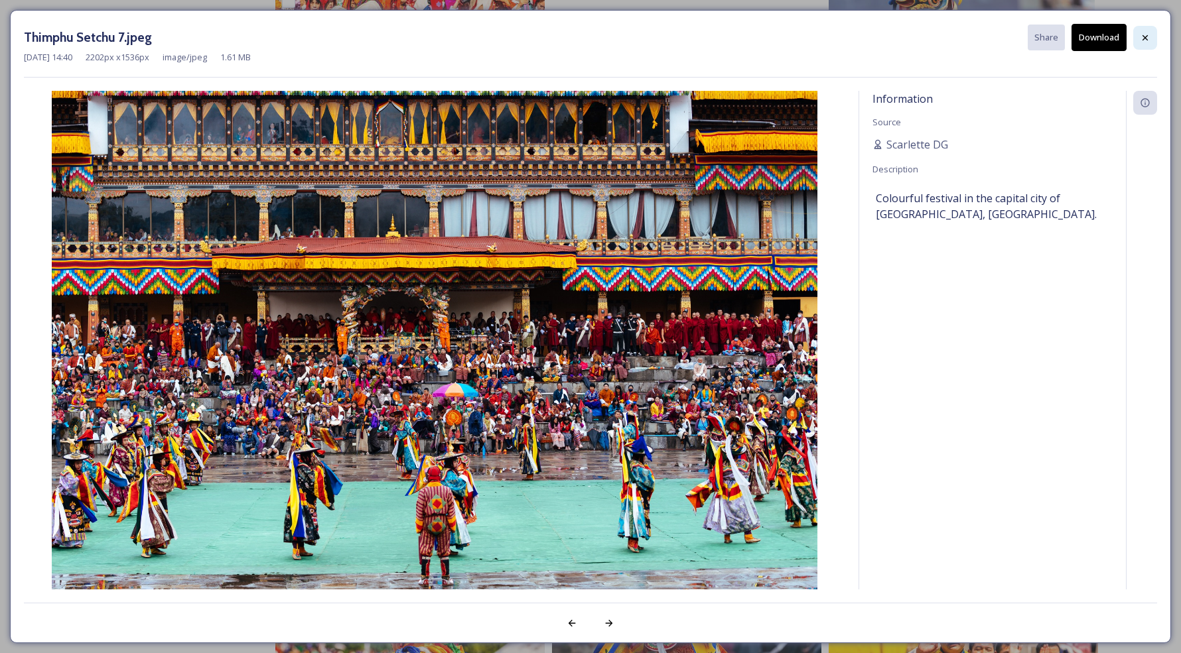
click at [826, 38] on icon at bounding box center [1144, 37] width 11 height 11
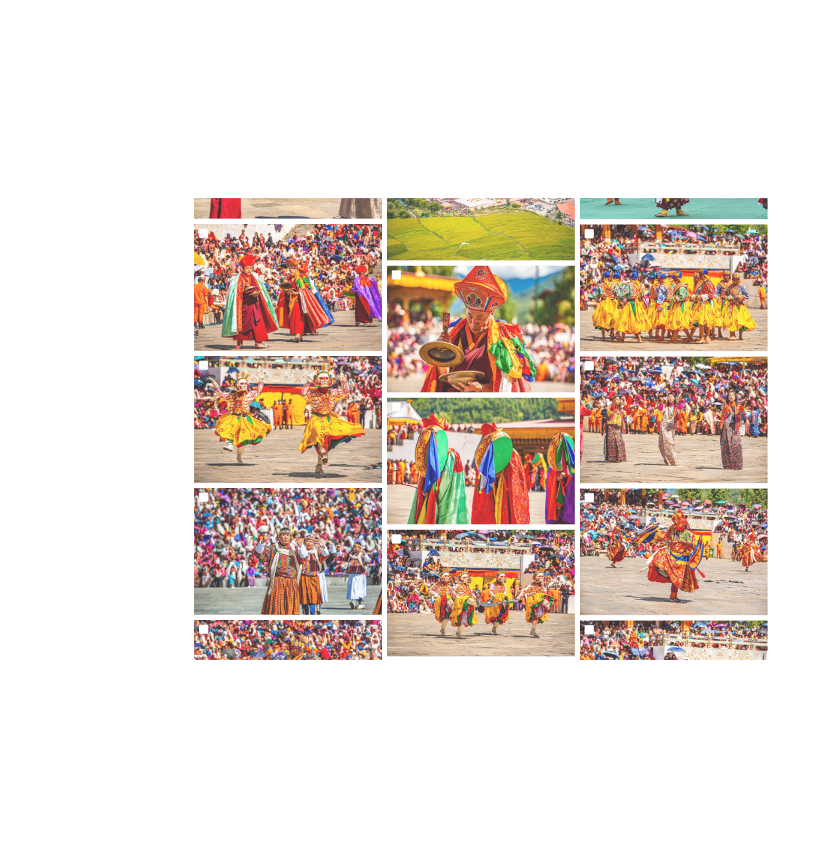
scroll to position [6892, 0]
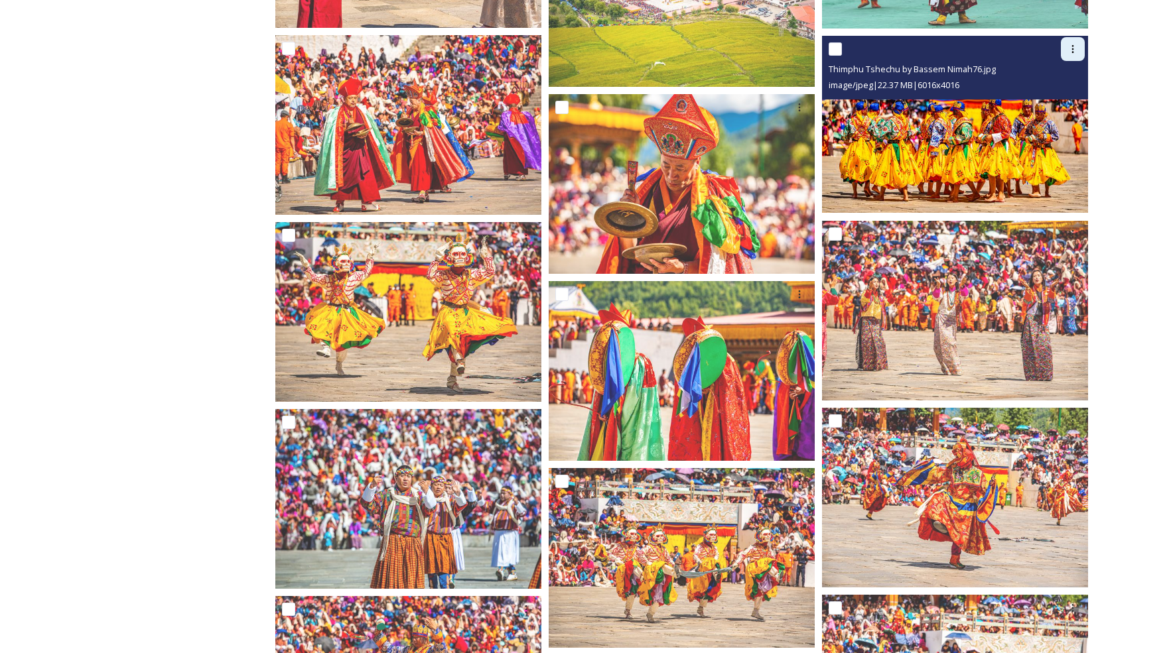
click at [826, 52] on icon at bounding box center [1072, 49] width 11 height 11
click at [826, 131] on img at bounding box center [955, 125] width 266 height 178
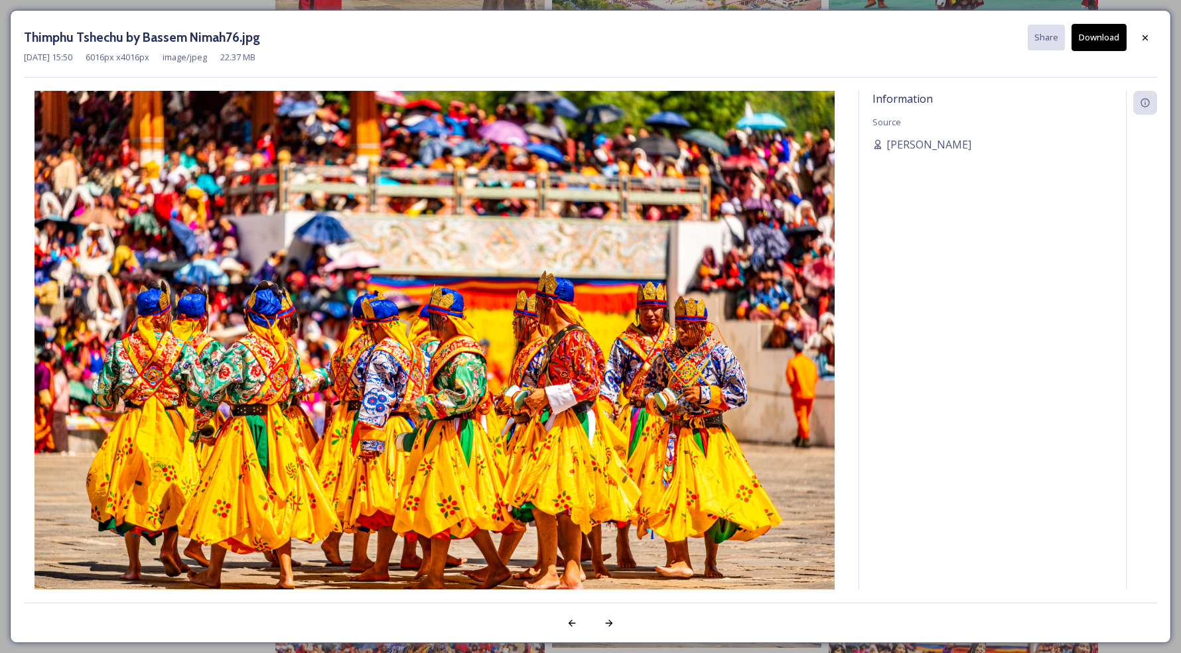
click at [826, 36] on button "Download" at bounding box center [1098, 37] width 55 height 27
